Goal: Unclear

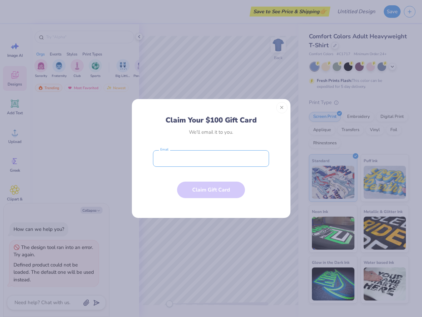
type textarea "x"
click at [211, 158] on input "email" at bounding box center [211, 158] width 116 height 16
click at [282, 108] on button "Close" at bounding box center [281, 107] width 11 height 11
